Goal: Task Accomplishment & Management: Use online tool/utility

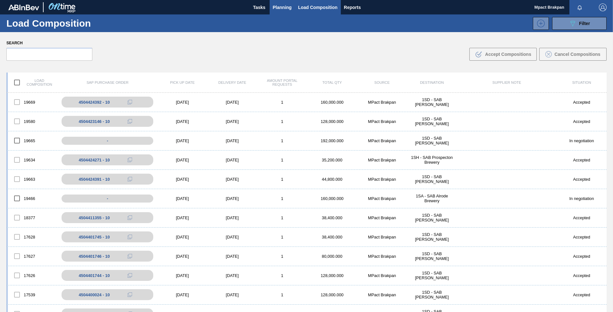
click at [274, 6] on span "Planning" at bounding box center [282, 8] width 19 height 8
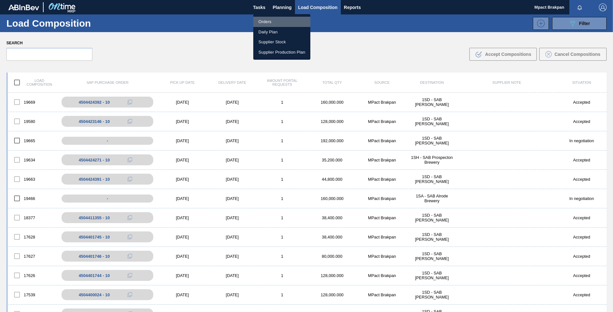
click at [265, 23] on li "Orders" at bounding box center [281, 22] width 57 height 10
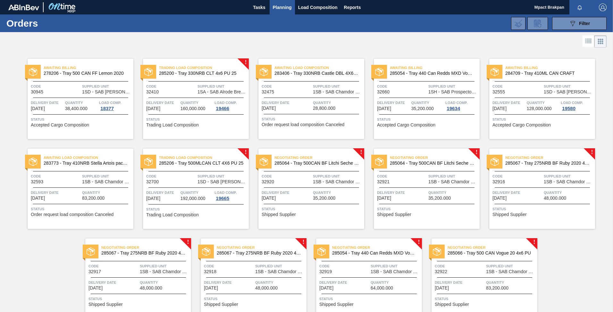
click at [314, 187] on div at bounding box center [311, 187] width 95 height 0
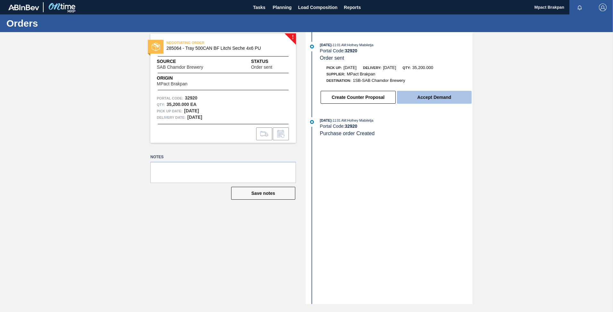
click at [434, 94] on button "Accept Demand" at bounding box center [434, 97] width 75 height 13
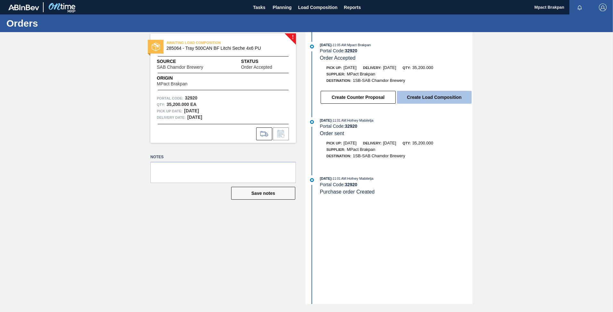
click at [420, 95] on button "Create Load Composition" at bounding box center [434, 97] width 75 height 13
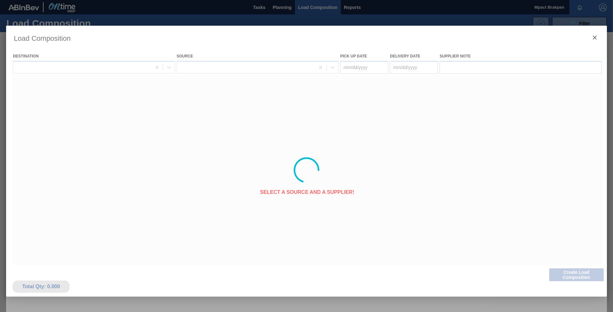
type Date "[DATE]"
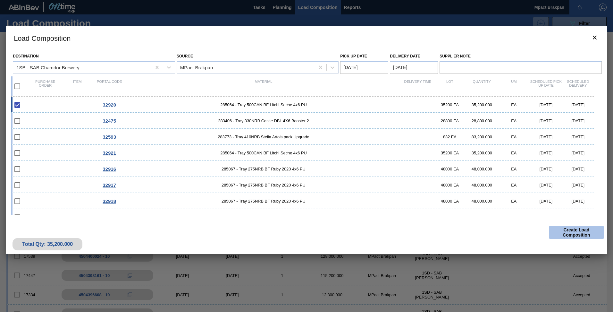
click at [578, 228] on button "Create Load Composition" at bounding box center [576, 232] width 55 height 13
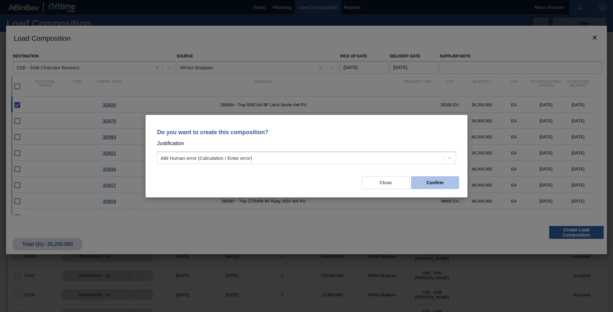
click at [421, 177] on button "Confirm" at bounding box center [435, 182] width 48 height 13
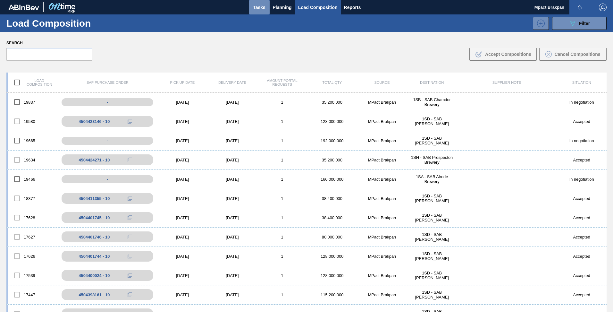
click at [257, 7] on span "Tasks" at bounding box center [259, 8] width 14 height 8
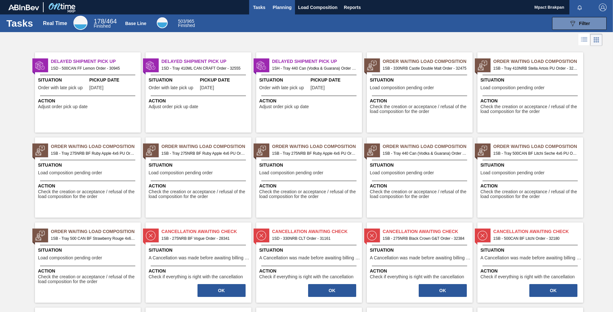
click at [278, 3] on button "Planning" at bounding box center [282, 7] width 25 height 14
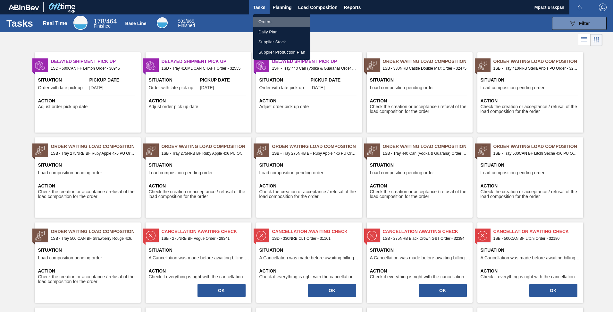
click at [264, 20] on li "Orders" at bounding box center [281, 22] width 57 height 10
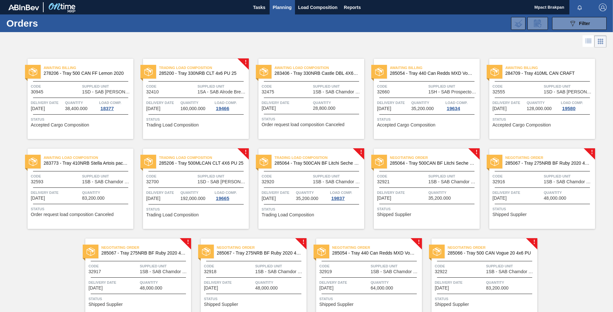
click at [406, 190] on span "Delivery Date" at bounding box center [402, 192] width 50 height 6
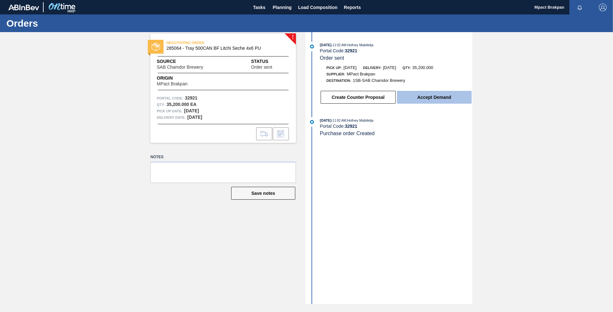
click at [426, 100] on button "Accept Demand" at bounding box center [434, 97] width 75 height 13
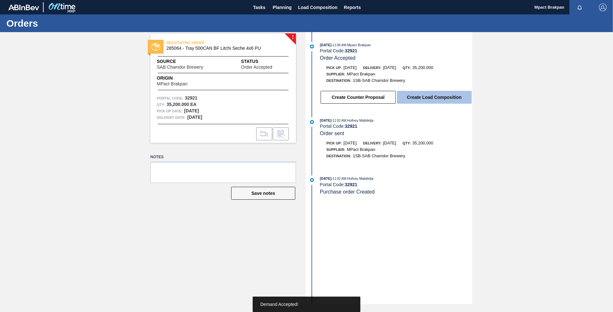
click at [430, 97] on button "Create Load Composition" at bounding box center [434, 97] width 75 height 13
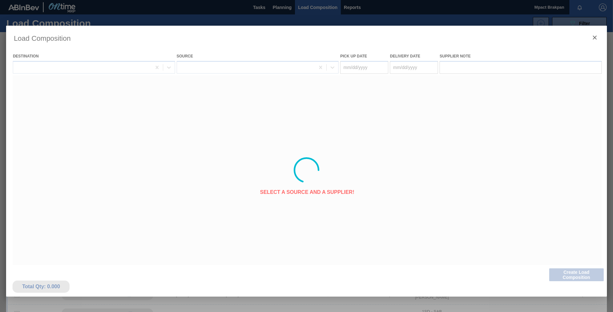
type Date "[DATE]"
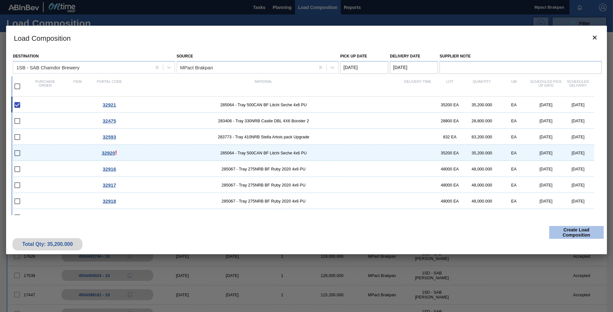
click at [579, 231] on button "Create Load Composition" at bounding box center [576, 232] width 55 height 13
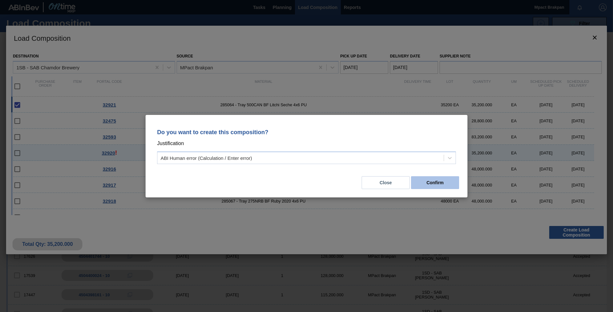
click at [439, 179] on button "Confirm" at bounding box center [435, 182] width 48 height 13
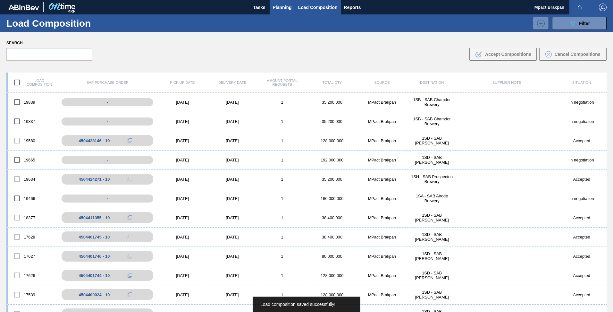
click at [276, 7] on span "Planning" at bounding box center [282, 8] width 19 height 8
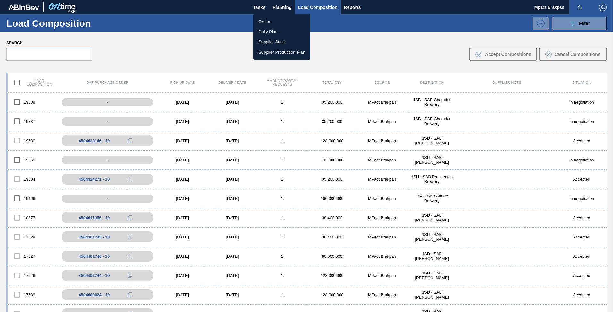
click at [268, 19] on li "Orders" at bounding box center [281, 22] width 57 height 10
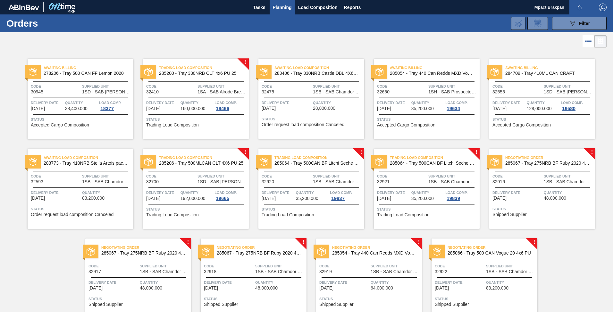
click at [552, 181] on span "1SB - SAB Chamdor Brewery" at bounding box center [569, 181] width 50 height 5
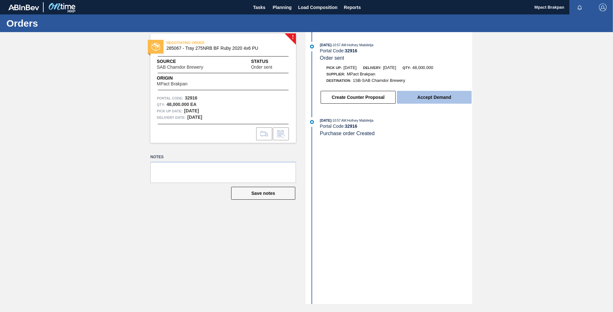
click at [426, 98] on button "Accept Demand" at bounding box center [434, 97] width 75 height 13
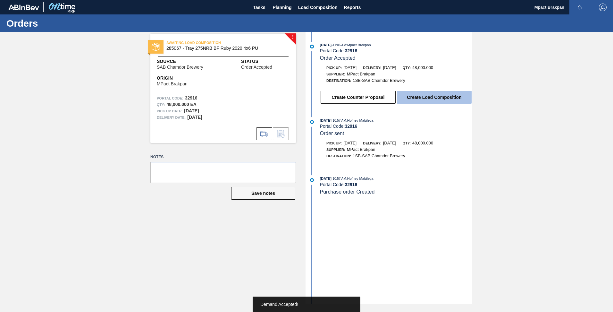
click at [428, 97] on button "Create Load Composition" at bounding box center [434, 97] width 75 height 13
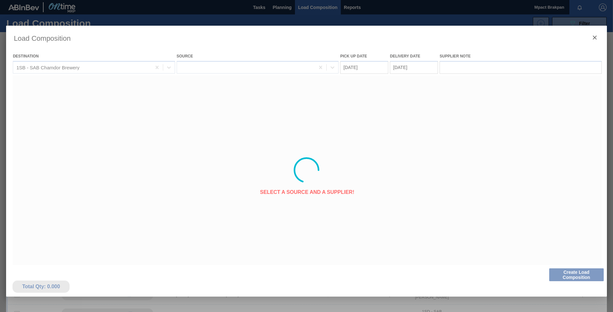
type Date "[DATE]"
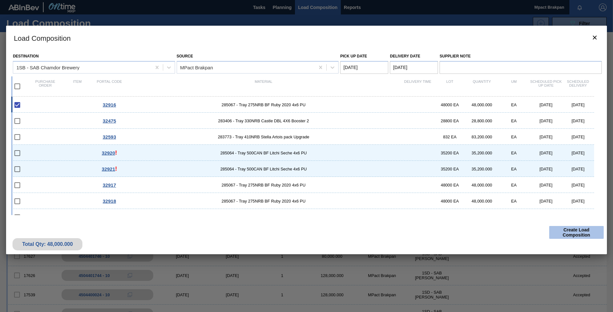
click at [575, 230] on button "Create Load Composition" at bounding box center [576, 232] width 55 height 13
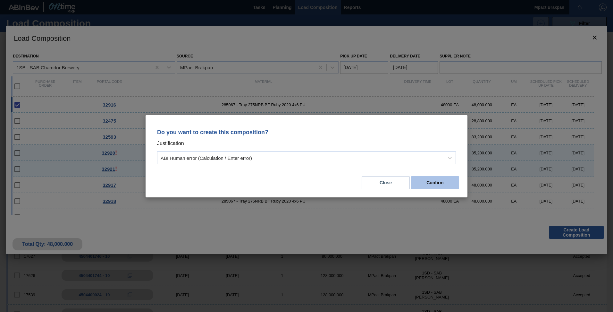
click at [432, 183] on button "Confirm" at bounding box center [435, 182] width 48 height 13
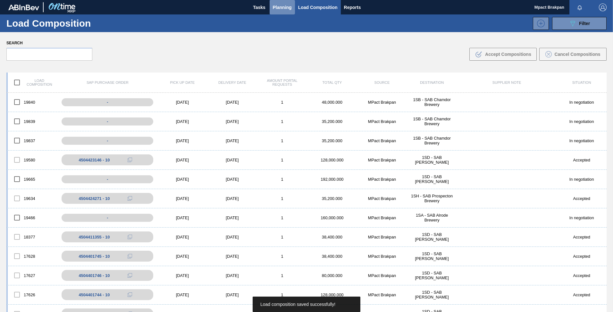
click at [280, 7] on span "Planning" at bounding box center [282, 8] width 19 height 8
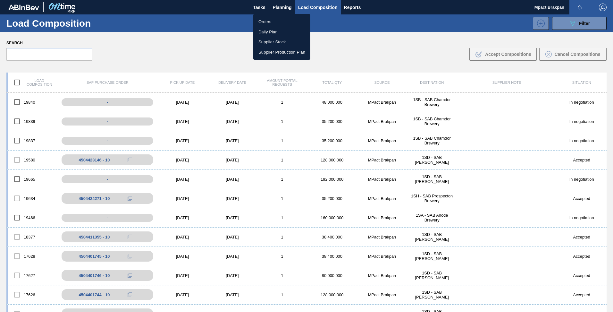
click at [266, 20] on li "Orders" at bounding box center [281, 22] width 57 height 10
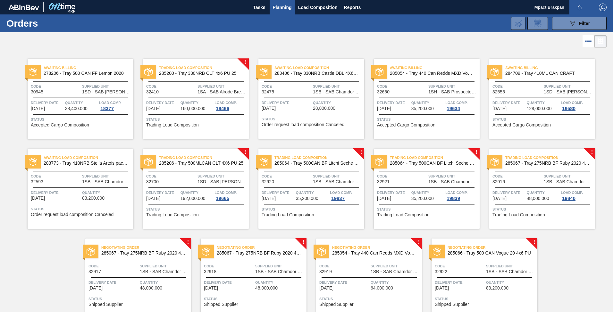
click at [152, 278] on div "Negotiating Order 285067 - Tray 275NRB BF Ruby 2020 4x6 PU Code 32917 Supplied …" at bounding box center [138, 278] width 106 height 80
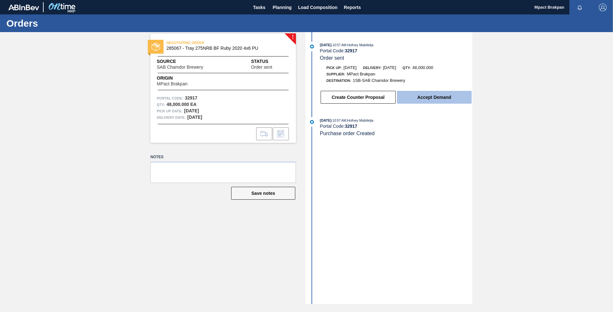
click at [424, 96] on button "Accept Demand" at bounding box center [434, 97] width 75 height 13
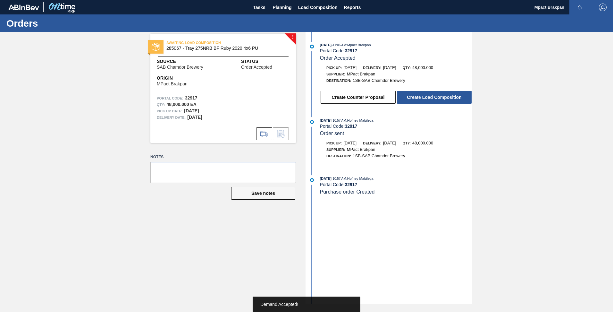
click at [424, 96] on button "Create Load Composition" at bounding box center [434, 97] width 75 height 13
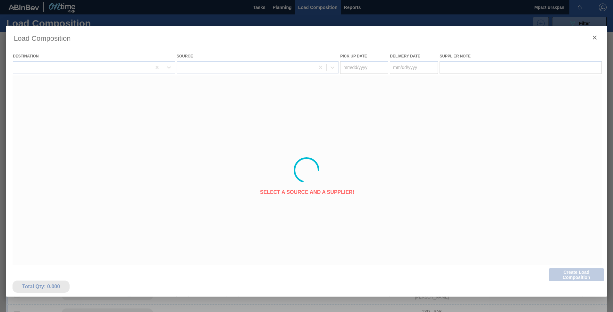
type Date "[DATE]"
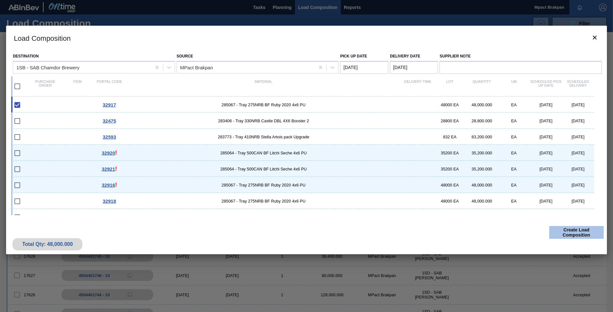
click at [570, 230] on button "Create Load Composition" at bounding box center [576, 232] width 55 height 13
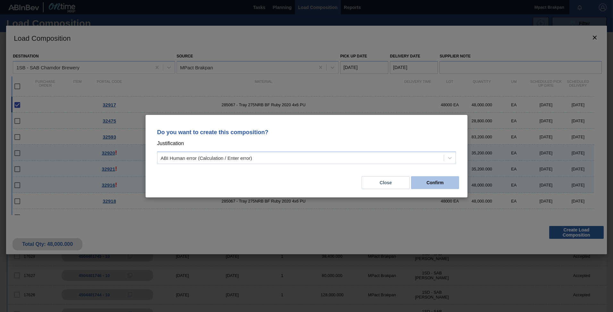
click at [434, 183] on button "Confirm" at bounding box center [435, 182] width 48 height 13
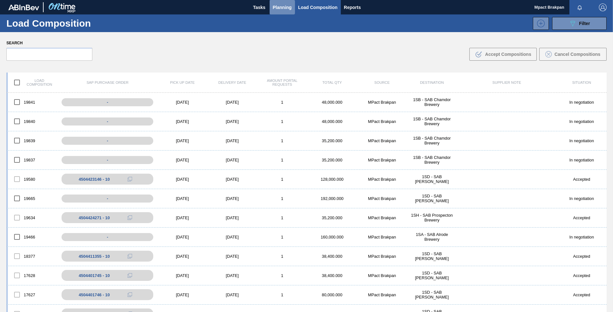
click at [278, 5] on span "Planning" at bounding box center [282, 8] width 19 height 8
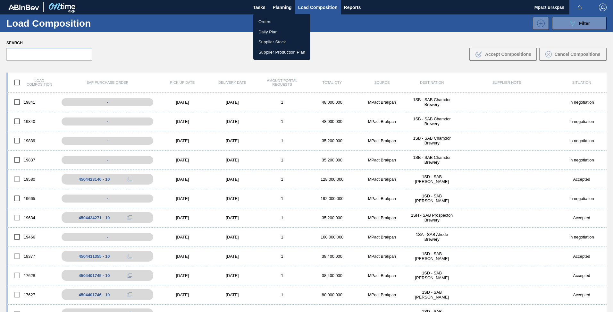
click at [261, 19] on li "Orders" at bounding box center [281, 22] width 57 height 10
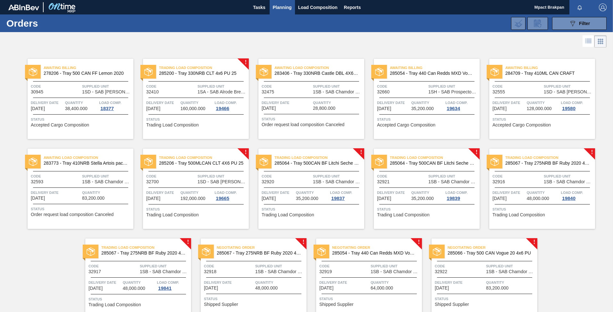
click at [252, 281] on span "Delivery Date" at bounding box center [229, 282] width 50 height 6
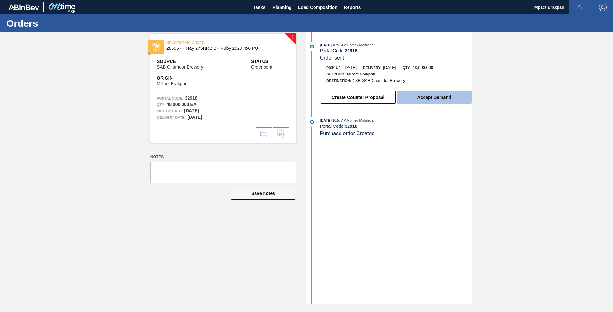
click at [417, 93] on button "Accept Demand" at bounding box center [434, 97] width 75 height 13
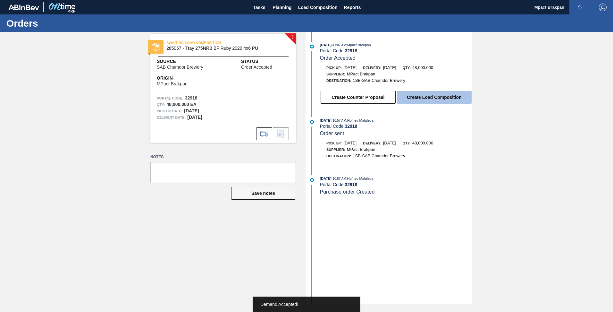
click at [424, 97] on button "Create Load Composition" at bounding box center [434, 97] width 75 height 13
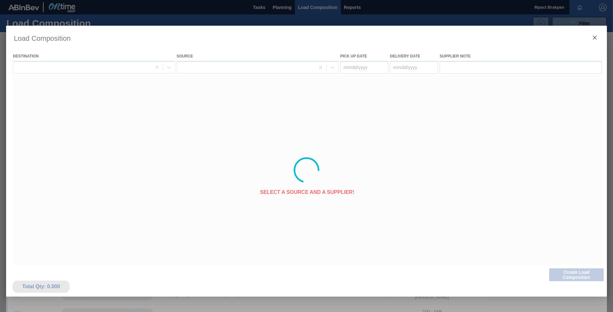
type Date "[DATE]"
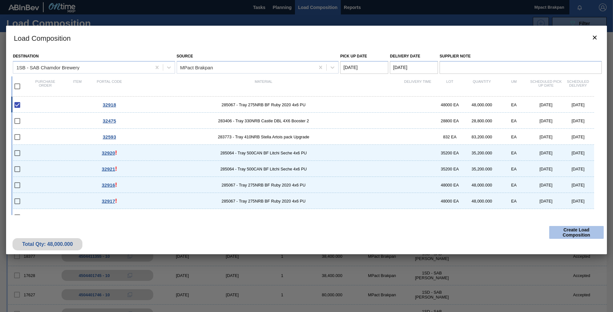
click at [573, 231] on button "Create Load Composition" at bounding box center [576, 232] width 55 height 13
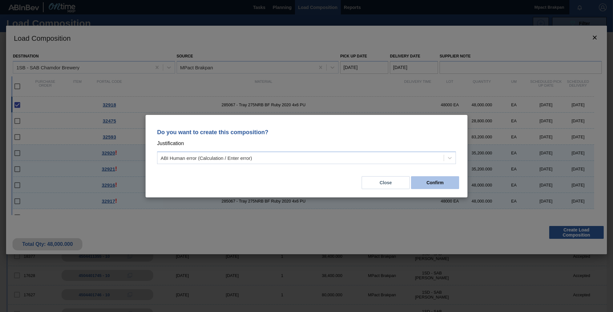
click at [428, 183] on button "Confirm" at bounding box center [435, 182] width 48 height 13
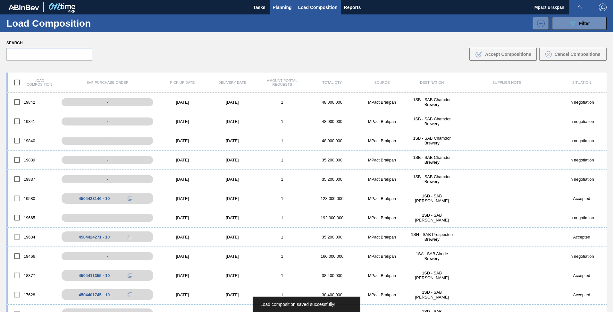
click at [280, 5] on span "Planning" at bounding box center [282, 8] width 19 height 8
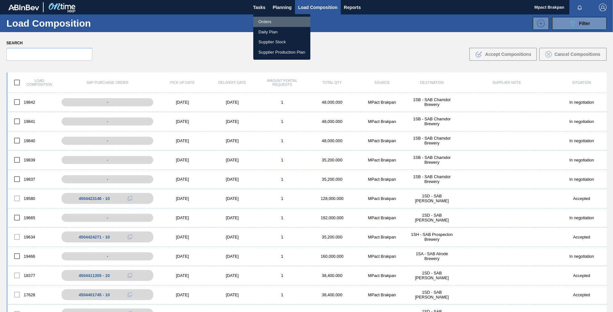
click at [267, 20] on li "Orders" at bounding box center [281, 22] width 57 height 10
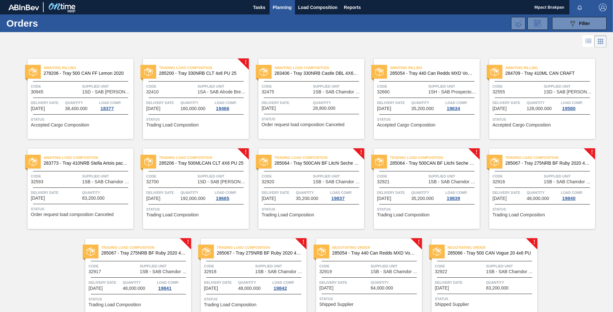
click at [384, 281] on span "Quantity" at bounding box center [396, 282] width 50 height 6
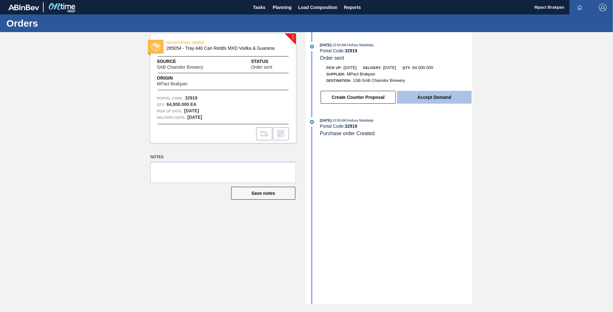
click at [431, 96] on button "Accept Demand" at bounding box center [434, 97] width 75 height 13
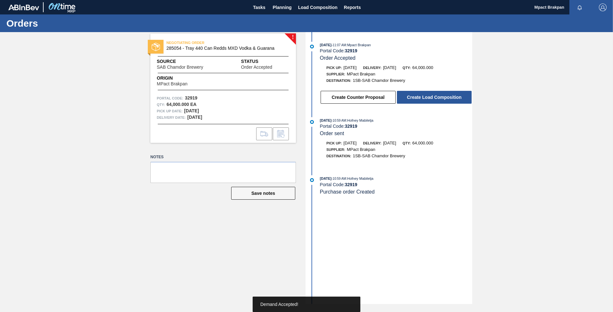
click at [431, 96] on button "Create Load Composition" at bounding box center [434, 97] width 75 height 13
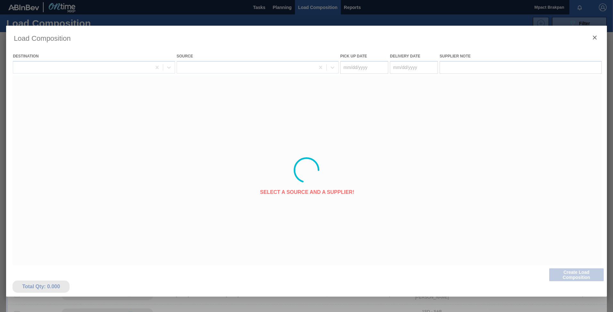
type Date "[DATE]"
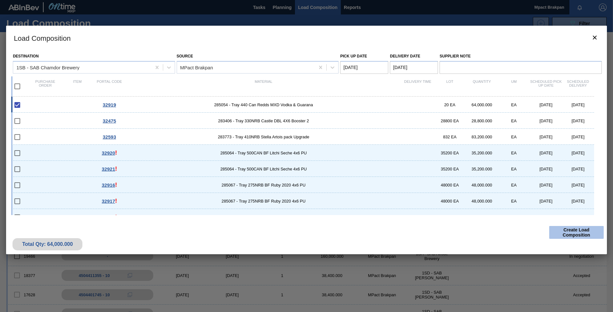
click at [578, 232] on button "Create Load Composition" at bounding box center [576, 232] width 55 height 13
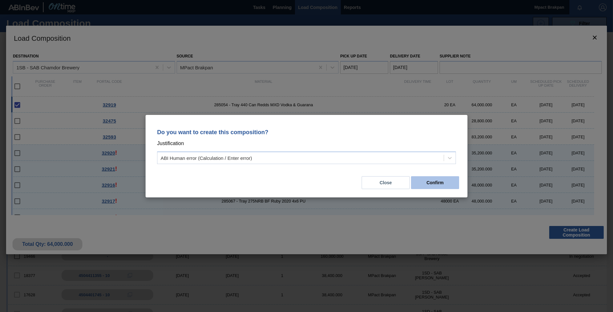
click at [430, 181] on button "Confirm" at bounding box center [435, 182] width 48 height 13
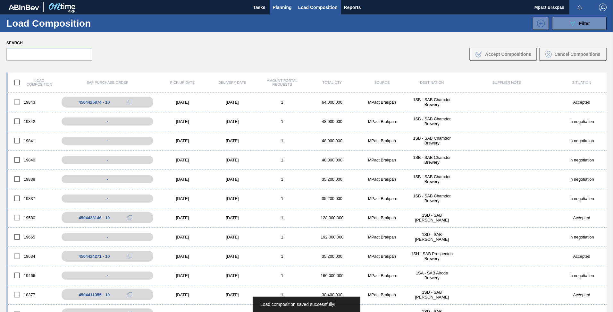
click at [280, 7] on span "Planning" at bounding box center [282, 8] width 19 height 8
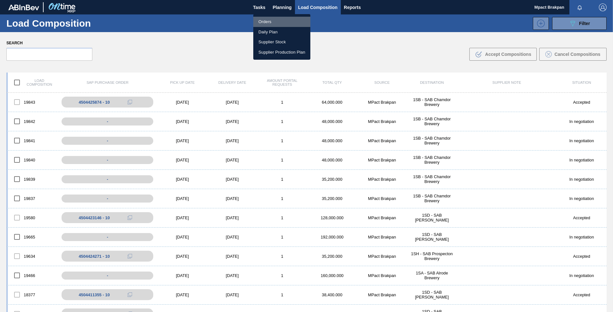
click at [267, 21] on li "Orders" at bounding box center [281, 22] width 57 height 10
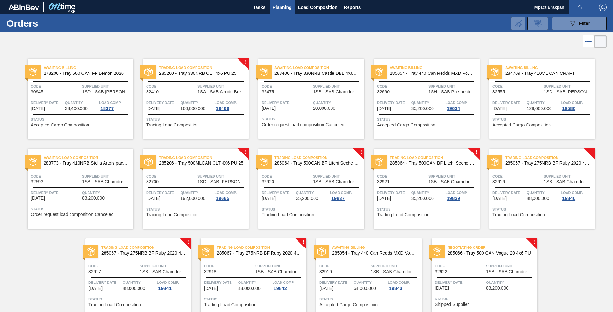
click at [501, 278] on div "Negotiating Order 285066 - Tray 500 CAN Vogue 20 4x6 PU Code 32922 Supplied Uni…" at bounding box center [485, 278] width 106 height 80
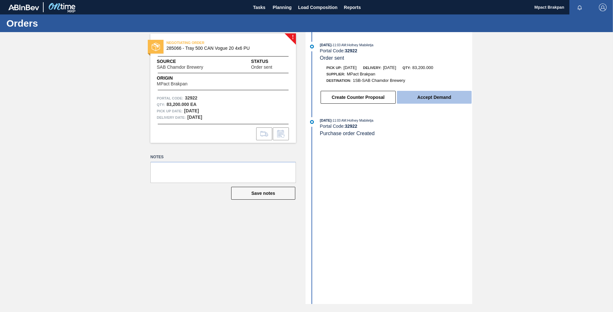
click at [427, 97] on button "Accept Demand" at bounding box center [434, 97] width 75 height 13
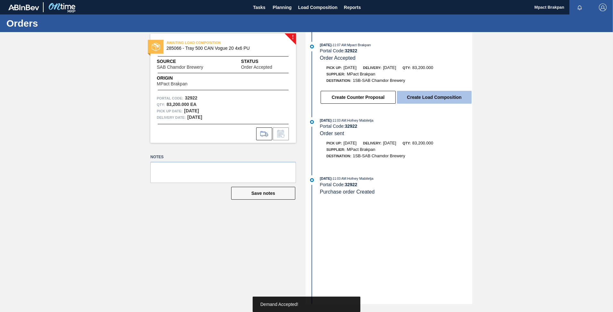
click at [427, 97] on button "Create Load Composition" at bounding box center [434, 97] width 75 height 13
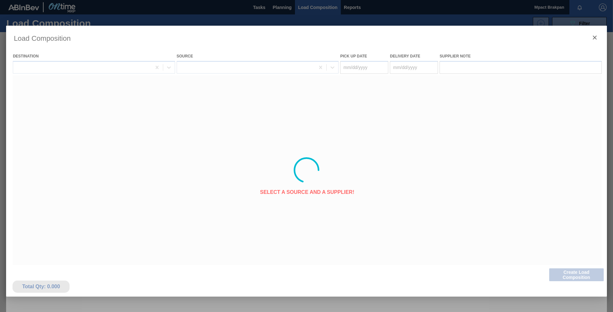
type Date "[DATE]"
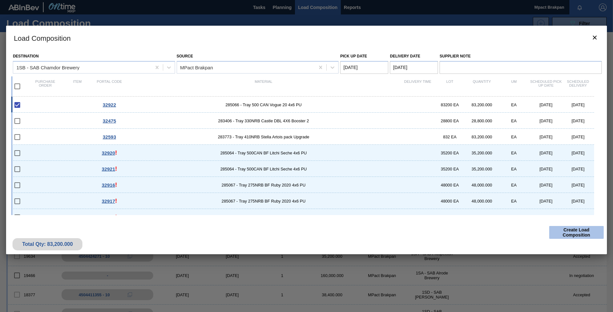
click at [576, 233] on button "Create Load Composition" at bounding box center [576, 232] width 55 height 13
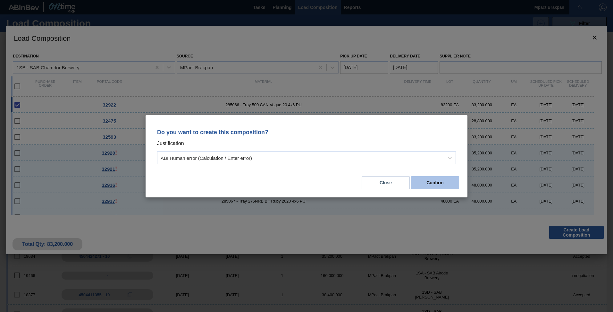
click at [435, 182] on button "Confirm" at bounding box center [435, 182] width 48 height 13
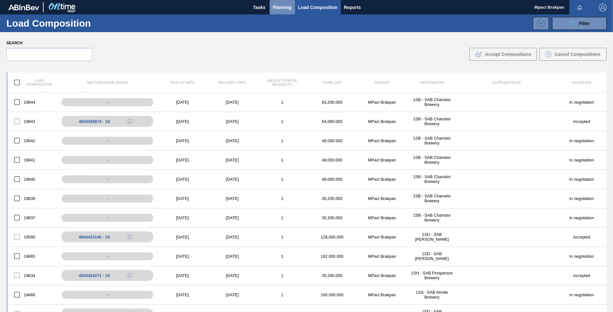
click at [281, 7] on span "Planning" at bounding box center [282, 8] width 19 height 8
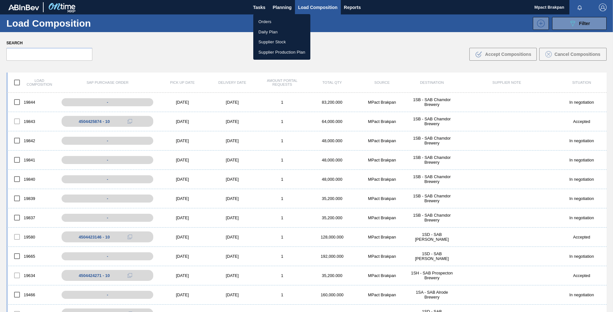
click at [268, 19] on li "Orders" at bounding box center [281, 22] width 57 height 10
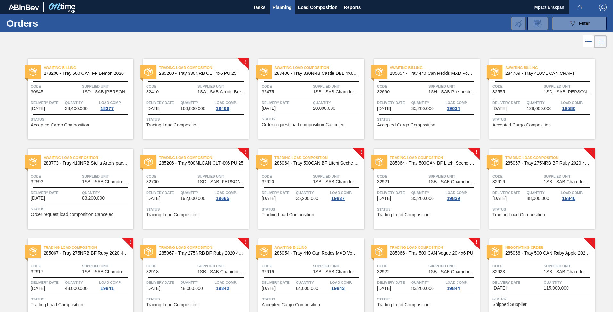
click at [612, 309] on div "Awaiting Billing 278206 - Tray 500 CAN FF Lemon 2020 Code 30945 Supplied Unit 1…" at bounding box center [306, 183] width 613 height 269
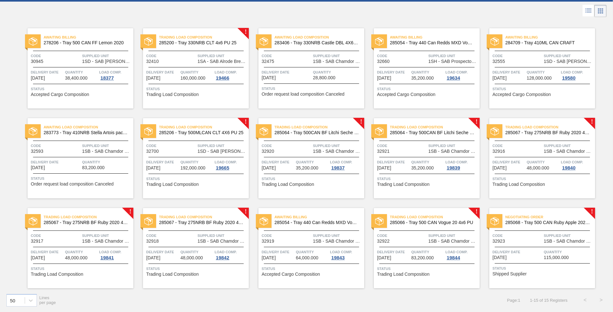
click at [560, 265] on span "Status" at bounding box center [543, 268] width 101 height 6
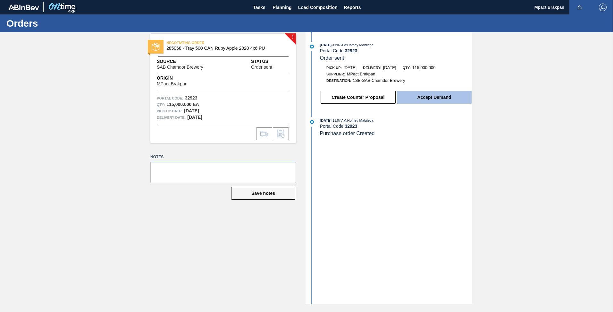
click at [432, 97] on button "Accept Demand" at bounding box center [434, 97] width 75 height 13
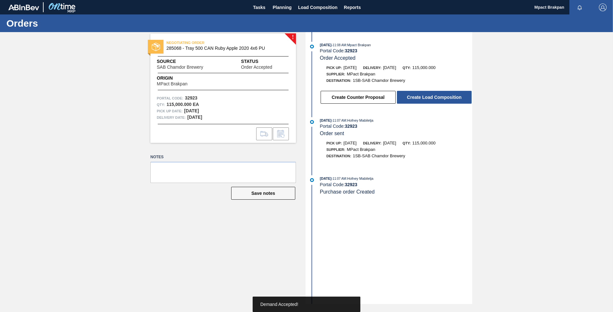
click at [432, 97] on button "Create Load Composition" at bounding box center [434, 97] width 75 height 13
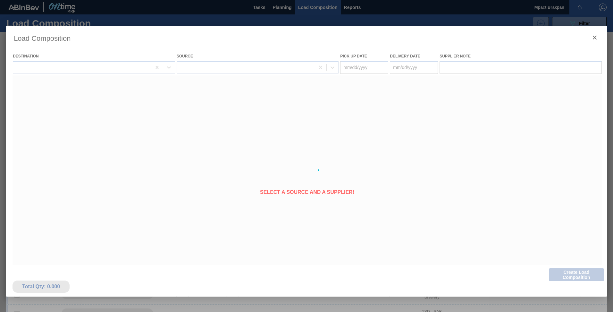
type Date "[DATE]"
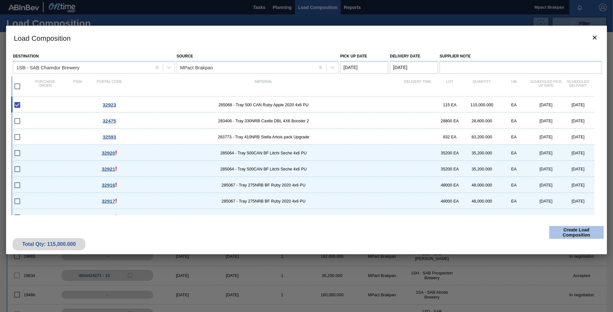
click at [580, 230] on button "Create Load Composition" at bounding box center [576, 232] width 55 height 13
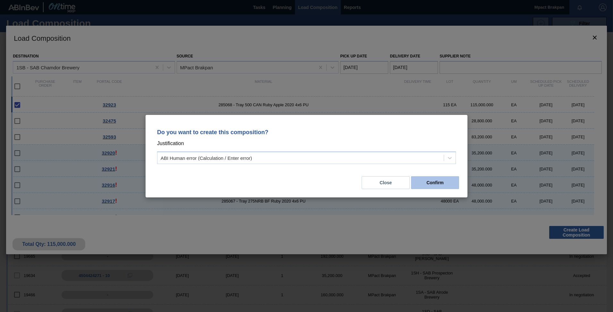
click at [434, 181] on button "Confirm" at bounding box center [435, 182] width 48 height 13
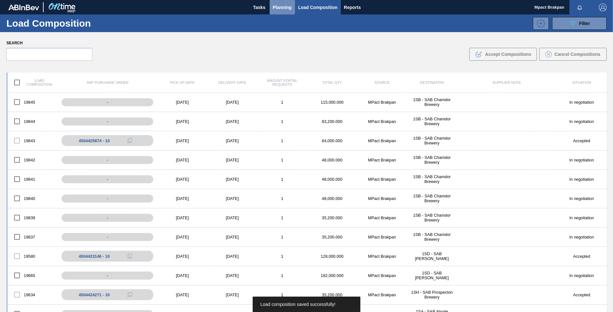
click at [280, 6] on span "Planning" at bounding box center [282, 8] width 19 height 8
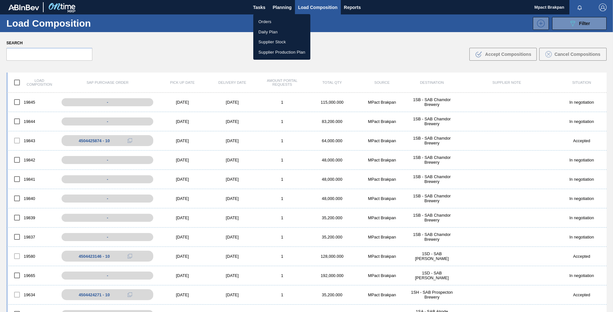
click at [276, 22] on li "Orders" at bounding box center [281, 22] width 57 height 10
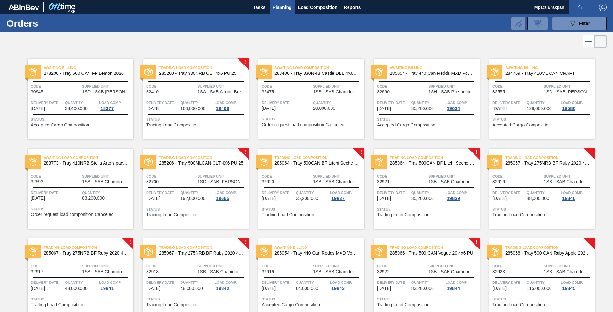
scroll to position [30, 0]
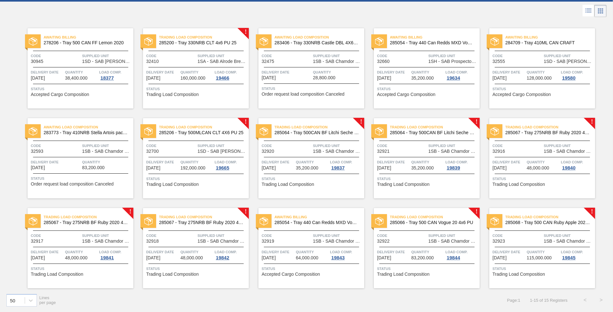
click at [330, 247] on div at bounding box center [311, 247] width 95 height 0
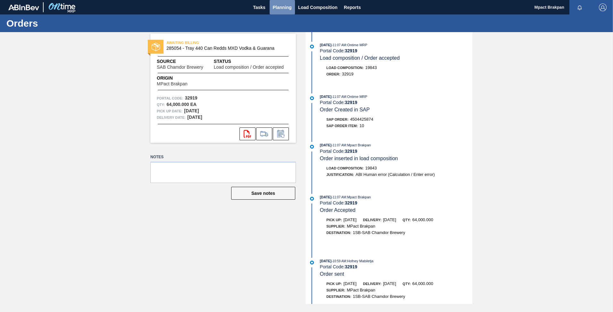
click at [281, 4] on span "Planning" at bounding box center [282, 8] width 19 height 8
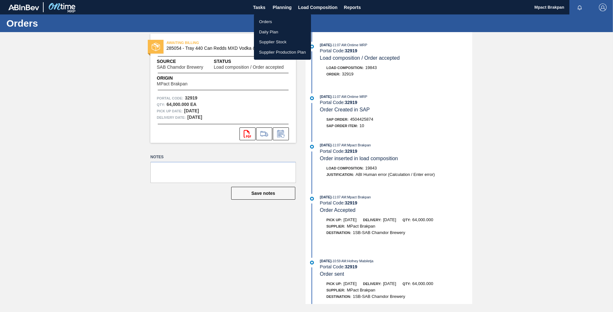
click at [266, 20] on li "Orders" at bounding box center [282, 22] width 57 height 10
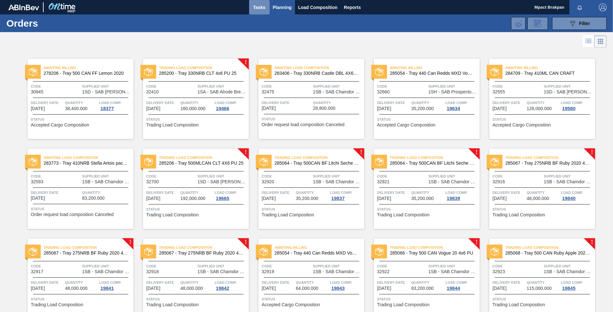
click at [256, 7] on span "Tasks" at bounding box center [259, 8] width 14 height 8
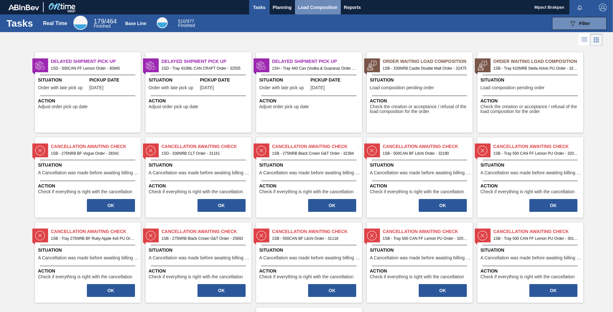
click at [312, 4] on span "Load Composition" at bounding box center [317, 8] width 39 height 8
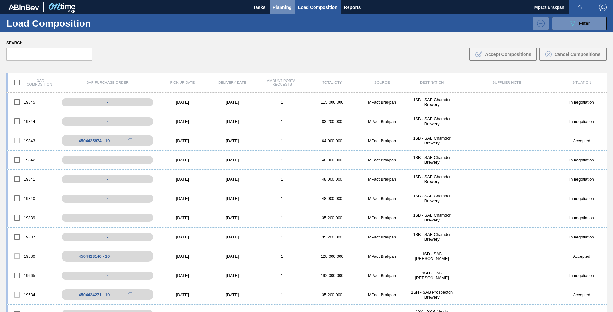
click at [280, 8] on span "Planning" at bounding box center [282, 8] width 19 height 8
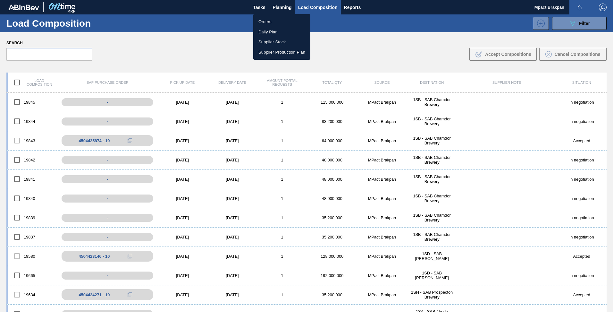
click at [184, 101] on div at bounding box center [306, 156] width 613 height 312
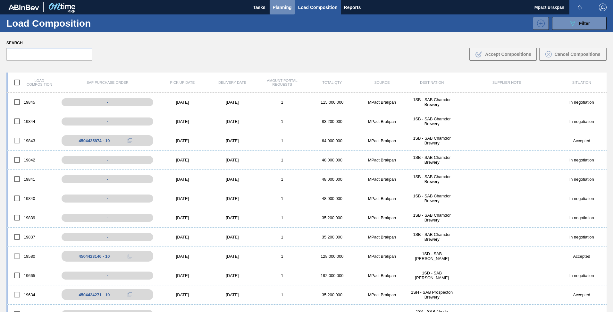
click at [276, 6] on span "Planning" at bounding box center [282, 8] width 19 height 8
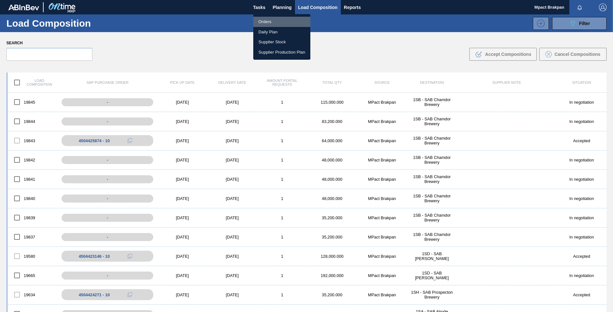
click at [266, 23] on li "Orders" at bounding box center [281, 22] width 57 height 10
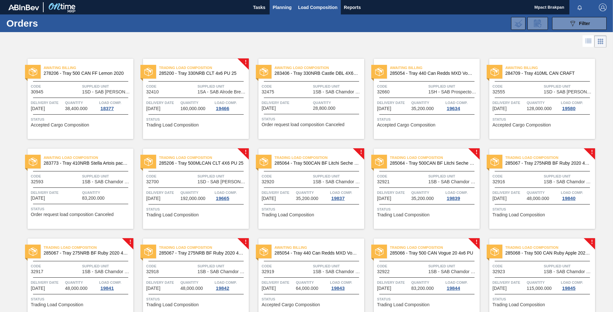
click at [315, 5] on span "Load Composition" at bounding box center [317, 8] width 39 height 8
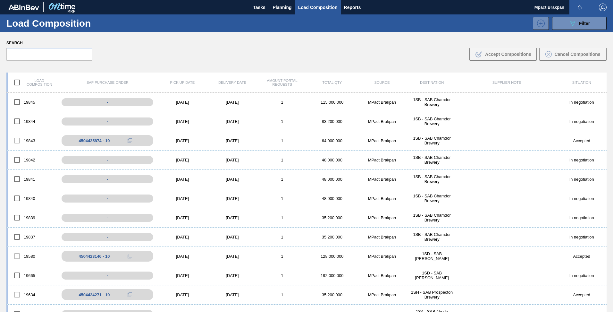
click at [612, 309] on div "Load composition SAP Purchase Order Pick up Date Delivery Date Amount Portal Re…" at bounding box center [306, 212] width 613 height 291
click at [257, 7] on span "Tasks" at bounding box center [259, 8] width 14 height 8
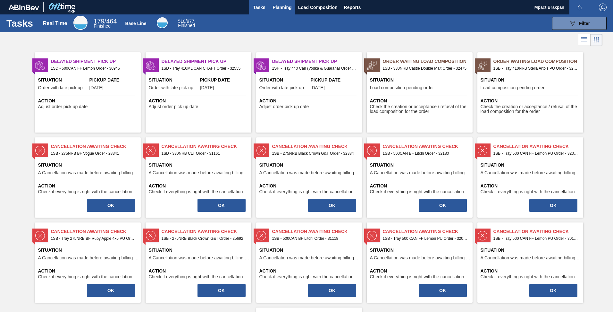
click at [277, 5] on span "Planning" at bounding box center [282, 8] width 19 height 8
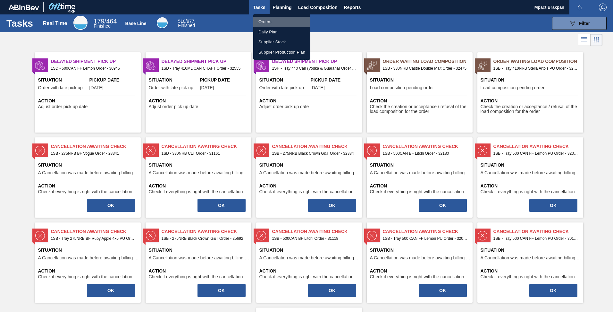
click at [263, 20] on li "Orders" at bounding box center [281, 22] width 57 height 10
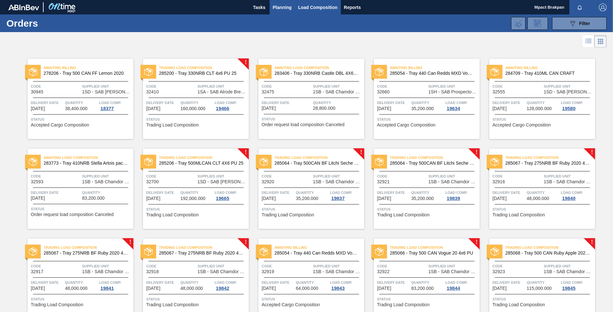
click at [316, 4] on span "Load Composition" at bounding box center [317, 8] width 39 height 8
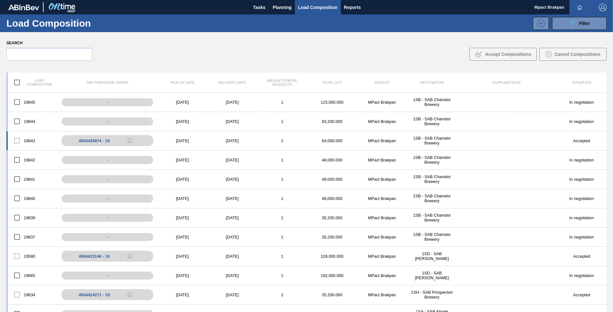
click at [179, 139] on div "[DATE]" at bounding box center [182, 140] width 50 height 5
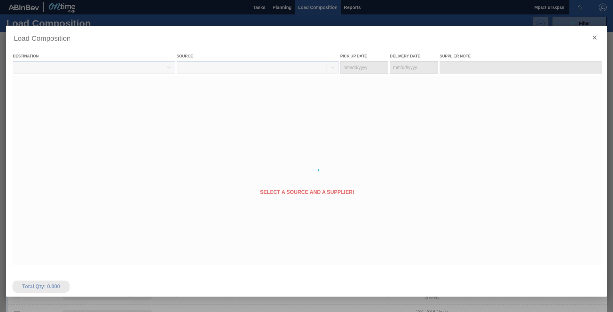
type Date "[DATE]"
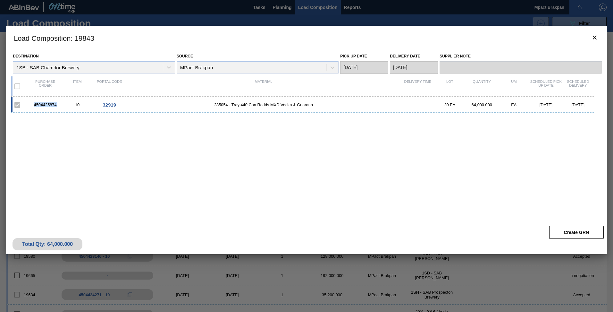
drag, startPoint x: 57, startPoint y: 104, endPoint x: 34, endPoint y: 106, distance: 23.8
click at [34, 106] on div "4504425874" at bounding box center [45, 104] width 32 height 5
drag, startPoint x: 34, startPoint y: 106, endPoint x: 39, endPoint y: 105, distance: 5.9
copy div "4504425874"
click at [593, 38] on icon "botão de ícone" at bounding box center [595, 38] width 8 height 8
